Goal: Communication & Community: Participate in discussion

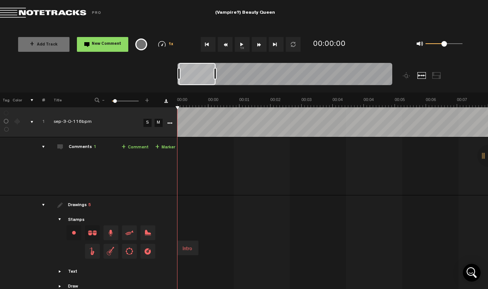
click at [242, 45] on button "1x" at bounding box center [242, 44] width 15 height 15
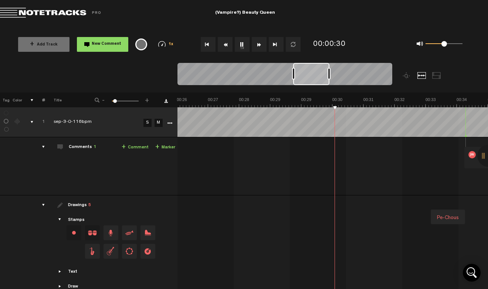
scroll to position [0, 995]
click at [210, 46] on button "Go to beginning" at bounding box center [208, 44] width 15 height 15
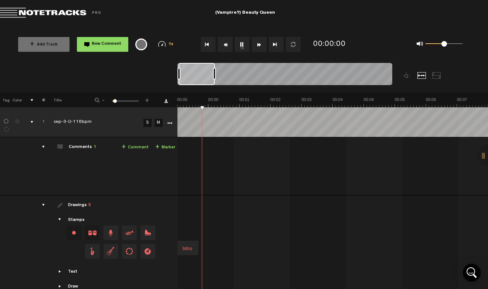
click at [243, 44] on button "1x" at bounding box center [242, 44] width 15 height 15
click at [161, 107] on tr "[DATE]-3-0-116bpm S M Export to Headliner Update Download Download original Exp…" at bounding box center [244, 122] width 488 height 30
click at [255, 153] on div "00:34 - • [PERSON_NAME]: "pre-chorus / chorus in the works" [PERSON_NAME] pre-c…" at bounding box center [333, 169] width 310 height 52
click at [242, 47] on button "1x" at bounding box center [242, 44] width 15 height 15
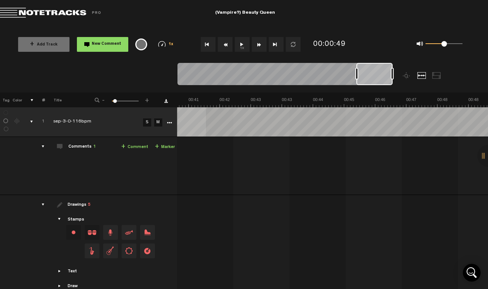
scroll to position [0, 1276]
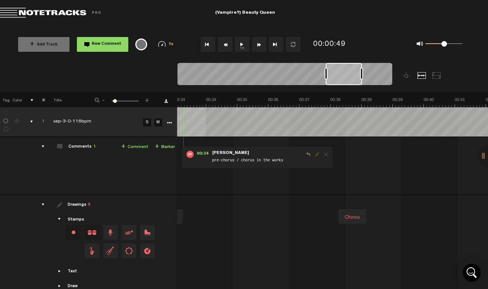
click at [281, 157] on span "pre-chorus / chorus in the works" at bounding box center [257, 160] width 92 height 8
click at [304, 153] on span "Reply to comment" at bounding box center [308, 154] width 9 height 5
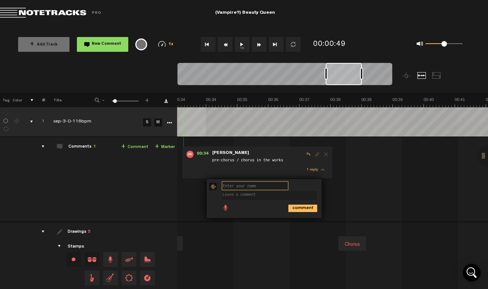
click at [246, 186] on input "text" at bounding box center [255, 185] width 67 height 9
type input "E"
type input "i"
click at [281, 197] on textarea at bounding box center [269, 195] width 95 height 9
type textarea "r"
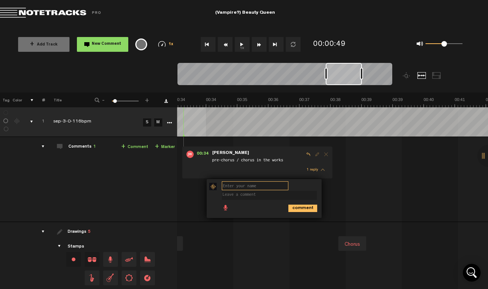
click at [269, 187] on input "text" at bounding box center [255, 185] width 67 height 9
type input "E"
type input "[PERSON_NAME]"
click at [273, 198] on textarea at bounding box center [269, 195] width 95 height 9
type textarea "I"
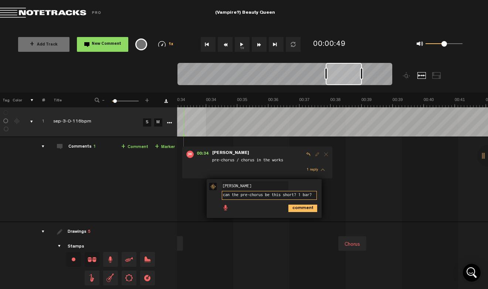
type textarea "can the pre-chorus be this short? 1 bar?"
click at [298, 208] on icon "comment" at bounding box center [302, 207] width 29 height 7
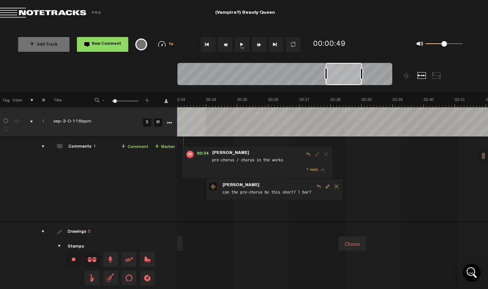
click at [243, 46] on button "1x" at bounding box center [242, 44] width 15 height 15
click at [172, 106] on div "+ New drawing Tag Color # Title - 1 100 6 + [DATE]-3-0-116bpm S M Export to Hea…" at bounding box center [244, 202] width 488 height 220
click at [240, 145] on td "[DATE]-3-0-116bpm S M sep-3-0-116bpm by [PERSON_NAME] 2 collaborators 00:34 - •…" at bounding box center [332, 178] width 311 height 85
click at [234, 153] on span "[PERSON_NAME]" at bounding box center [230, 152] width 38 height 5
click at [227, 154] on span "[PERSON_NAME]" at bounding box center [230, 152] width 38 height 5
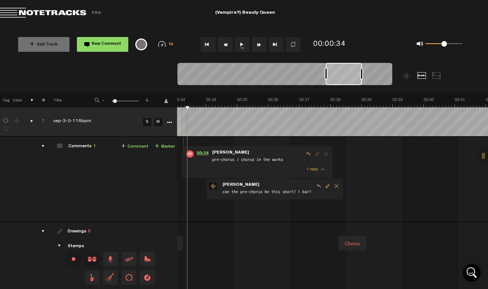
click at [198, 153] on span "00:34" at bounding box center [203, 153] width 18 height 7
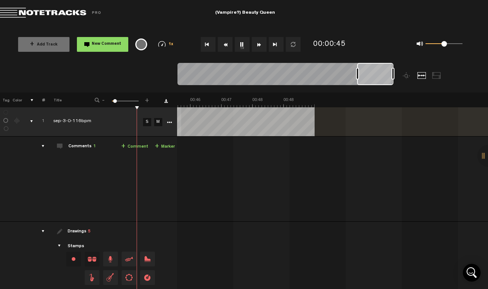
scroll to position [1, 5]
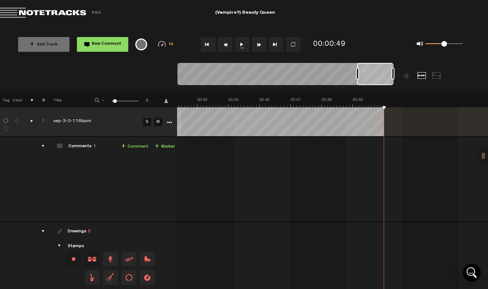
click at [68, 144] on div "Comments 1" at bounding box center [81, 146] width 27 height 6
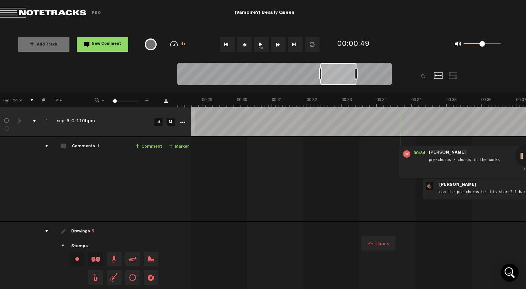
scroll to position [1, 0]
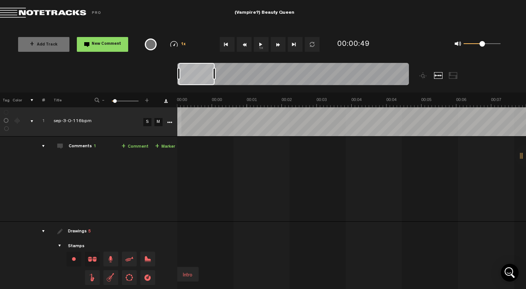
click at [88, 144] on div "Comments 1" at bounding box center [82, 146] width 27 height 6
click at [95, 147] on span "1" at bounding box center [94, 146] width 3 height 4
click at [62, 143] on span at bounding box center [60, 146] width 6 height 6
click at [43, 146] on div "comments" at bounding box center [40, 145] width 11 height 7
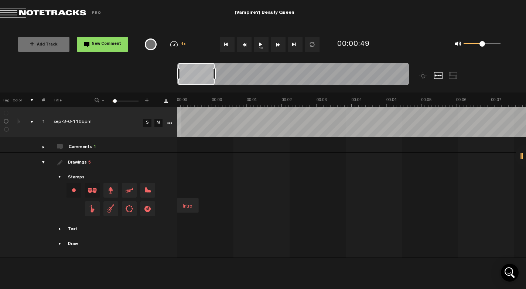
click at [43, 146] on div "comments" at bounding box center [40, 146] width 11 height 7
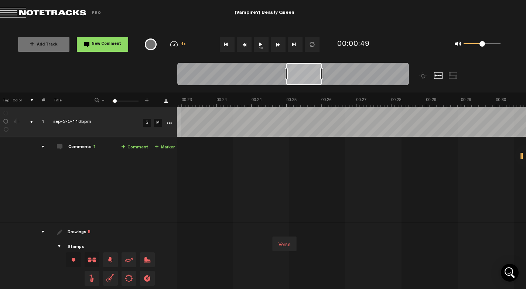
scroll to position [0, 1150]
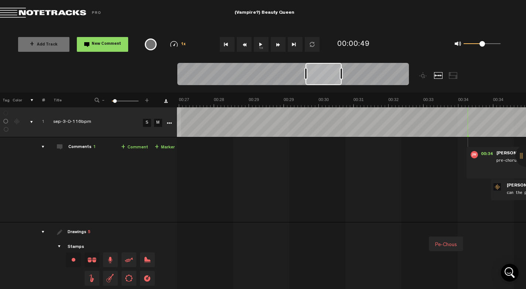
click at [260, 44] on button "1x" at bounding box center [261, 44] width 15 height 15
click at [483, 154] on span "00:34" at bounding box center [487, 154] width 18 height 7
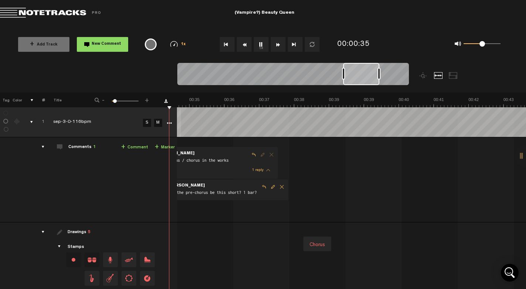
scroll to position [0, 1447]
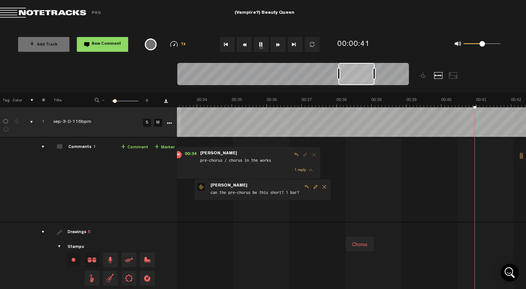
click at [129, 147] on link "+ Comment" at bounding box center [134, 147] width 27 height 8
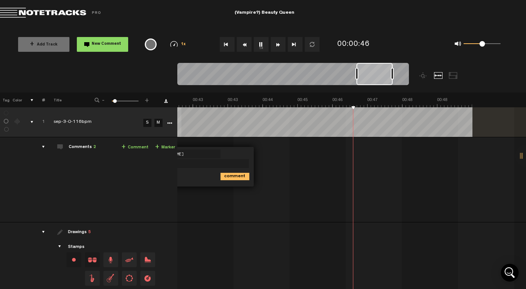
scroll to position [0, 1800]
click at [263, 45] on button "1x" at bounding box center [261, 44] width 15 height 15
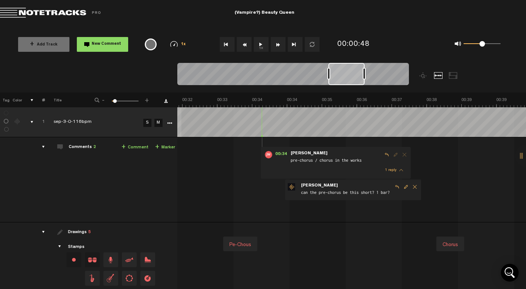
scroll to position [0, 1903]
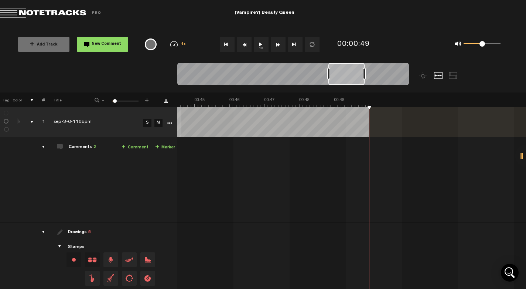
click at [260, 42] on button "1x" at bounding box center [261, 44] width 15 height 15
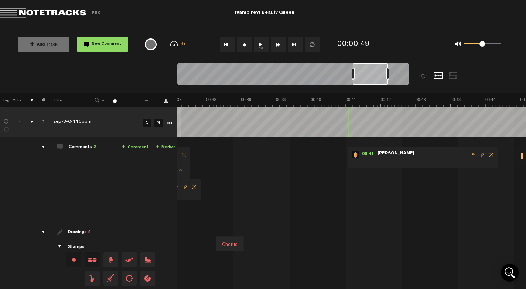
scroll to position [0, 1604]
drag, startPoint x: 347, startPoint y: 71, endPoint x: 374, endPoint y: 74, distance: 27.5
click at [374, 74] on div at bounding box center [370, 74] width 35 height 22
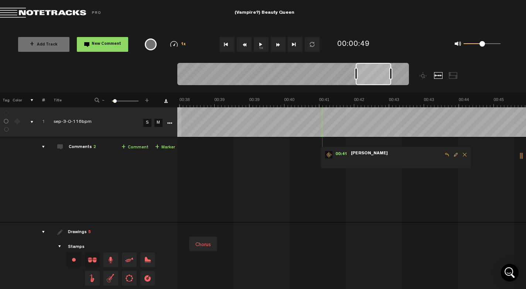
click at [258, 47] on button "1x" at bounding box center [261, 44] width 15 height 15
click at [343, 153] on span "00:41" at bounding box center [342, 154] width 18 height 7
click at [260, 41] on button "1x" at bounding box center [261, 44] width 15 height 15
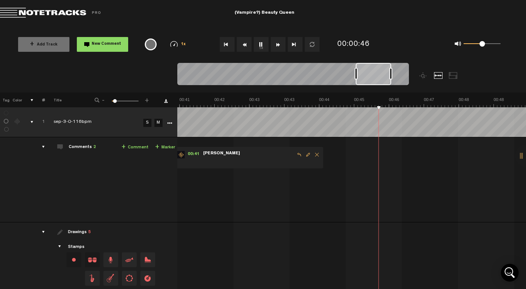
click at [314, 136] on td at bounding box center [351, 122] width 349 height 30
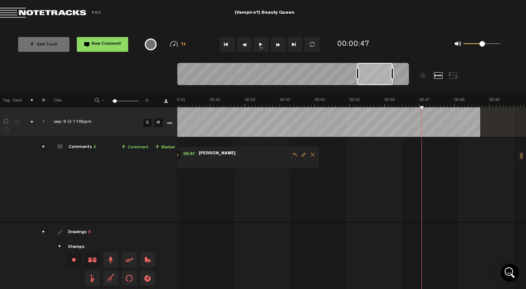
scroll to position [0, 1438]
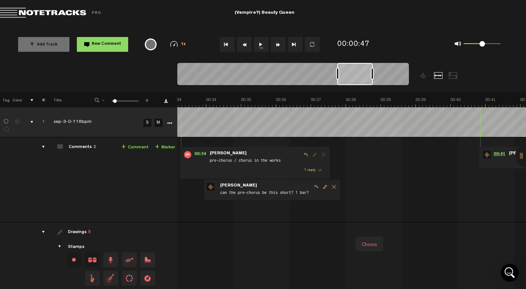
click at [487, 154] on span "00:41" at bounding box center [500, 154] width 18 height 7
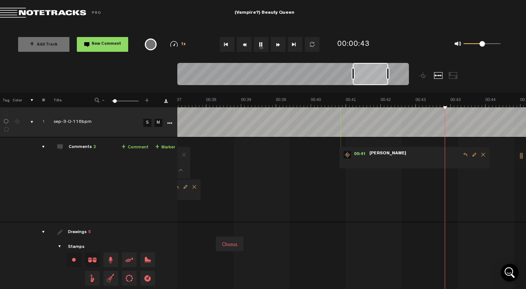
click at [429, 155] on form at bounding box center [415, 158] width 92 height 14
click at [475, 154] on td "[DATE]-3-0-116bpm S M sep-3-0-116bpm by [PERSON_NAME] 2 collaborators 00:34 - •…" at bounding box center [351, 179] width 349 height 85
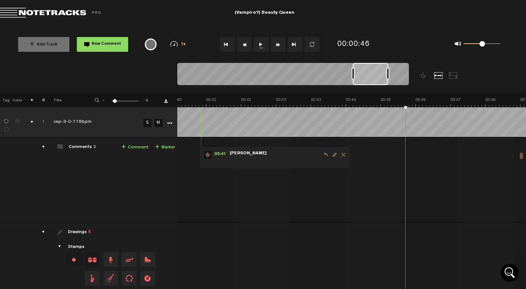
click at [334, 154] on span "Edit comment" at bounding box center [334, 154] width 9 height 5
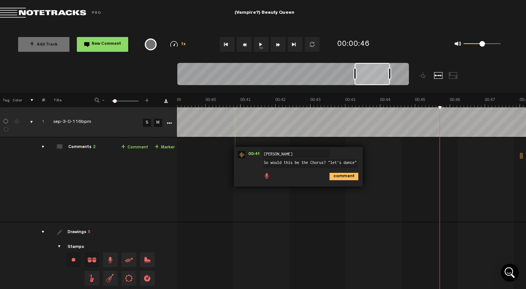
scroll to position [3, 0]
type textarea "So would this be the Chorus? "let's dance""
click at [348, 178] on icon "comment" at bounding box center [344, 176] width 29 height 7
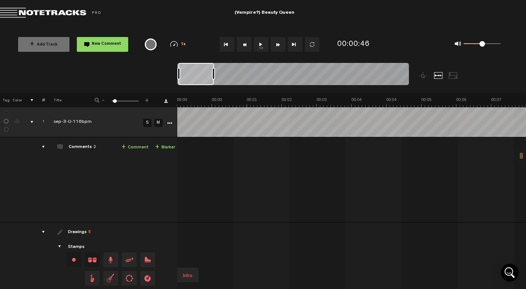
scroll to position [0, 1806]
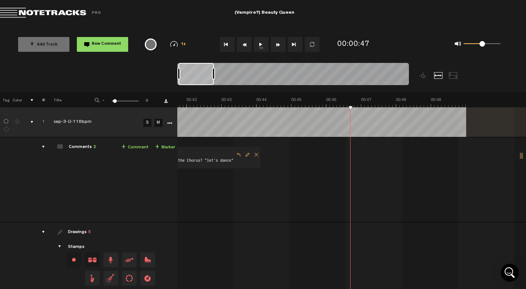
click at [226, 47] on button "Go to beginning" at bounding box center [227, 44] width 15 height 15
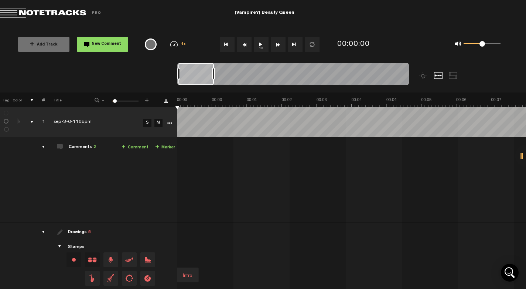
click at [264, 44] on button "1x" at bounding box center [261, 44] width 15 height 15
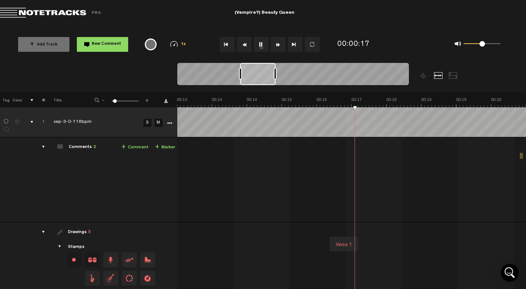
scroll to position [0, 559]
click at [266, 45] on button "1x" at bounding box center [261, 44] width 15 height 15
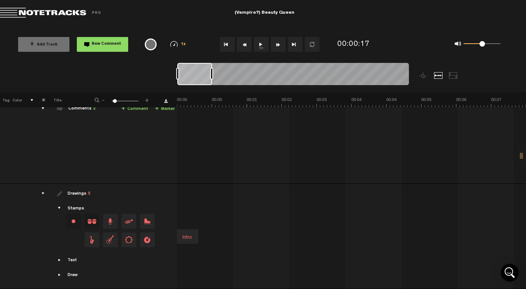
scroll to position [0, 0]
drag, startPoint x: 274, startPoint y: 74, endPoint x: 159, endPoint y: 76, distance: 114.6
click at [159, 76] on nt-zoom-navigation-bar at bounding box center [263, 78] width 526 height 30
